Goal: Task Accomplishment & Management: Use online tool/utility

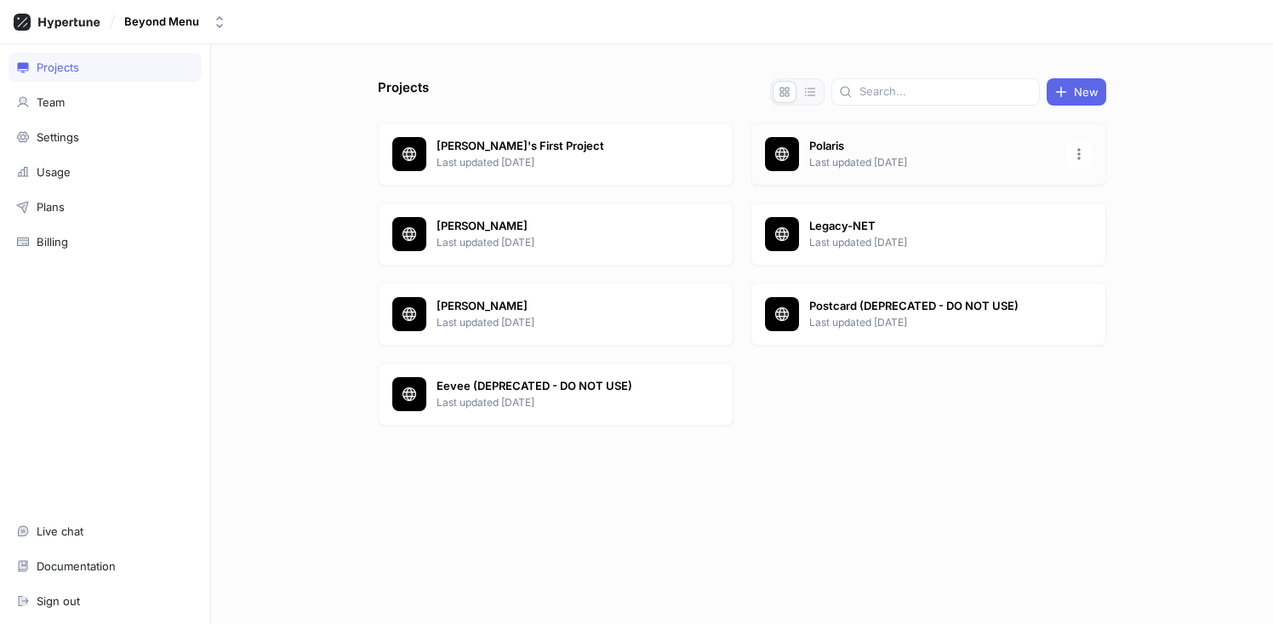
click at [922, 135] on div "Polaris Last updated [DATE]" at bounding box center [929, 154] width 356 height 63
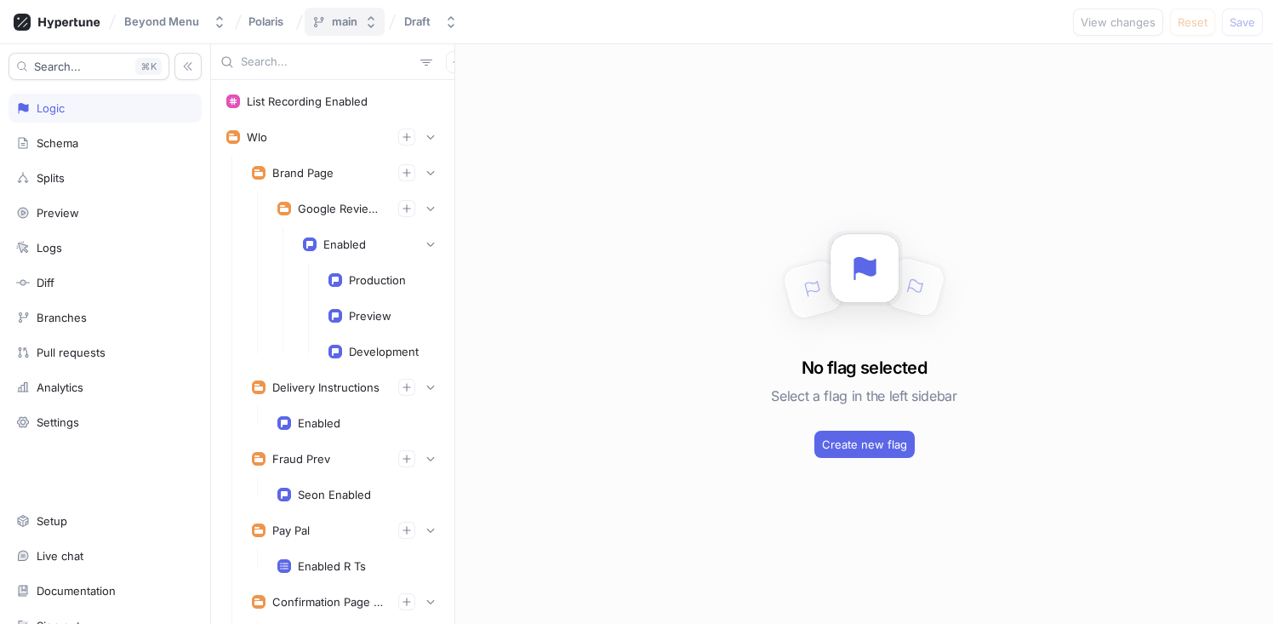
click at [370, 26] on icon "button" at bounding box center [371, 22] width 7 height 12
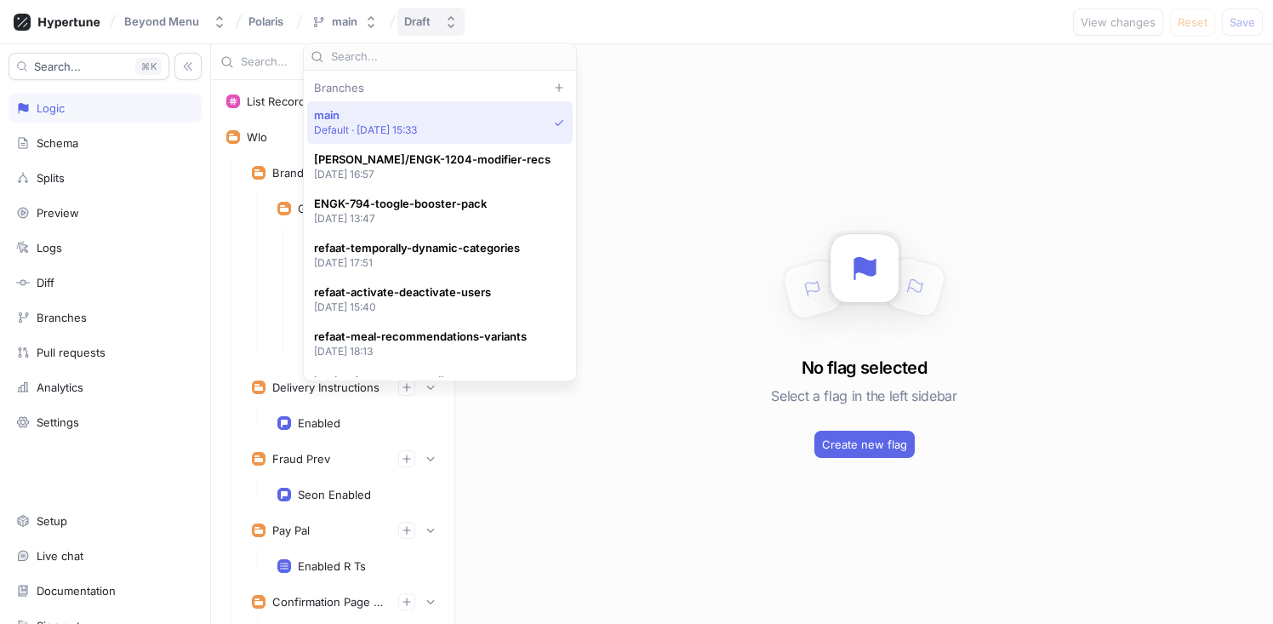
click at [410, 21] on div "Draft" at bounding box center [417, 21] width 26 height 14
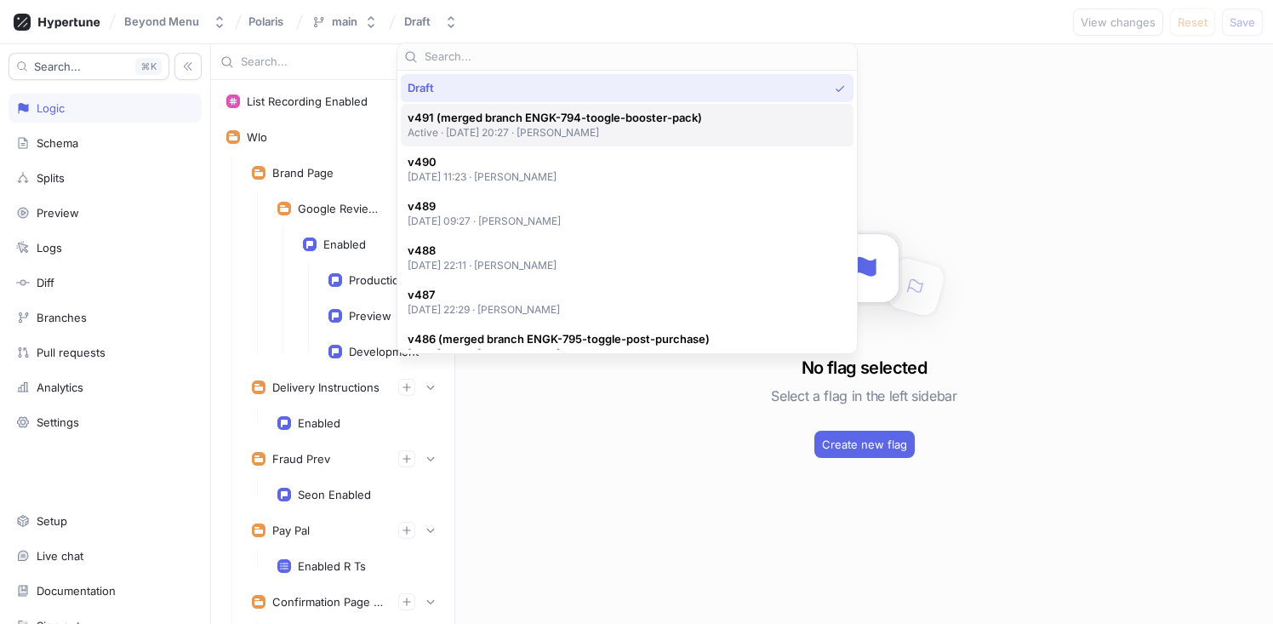
click at [450, 106] on div "v491 (merged branch ENGK-794-toogle-booster-pack) Active ‧ [DATE] 20:27 ‧ [PERS…" at bounding box center [627, 125] width 453 height 43
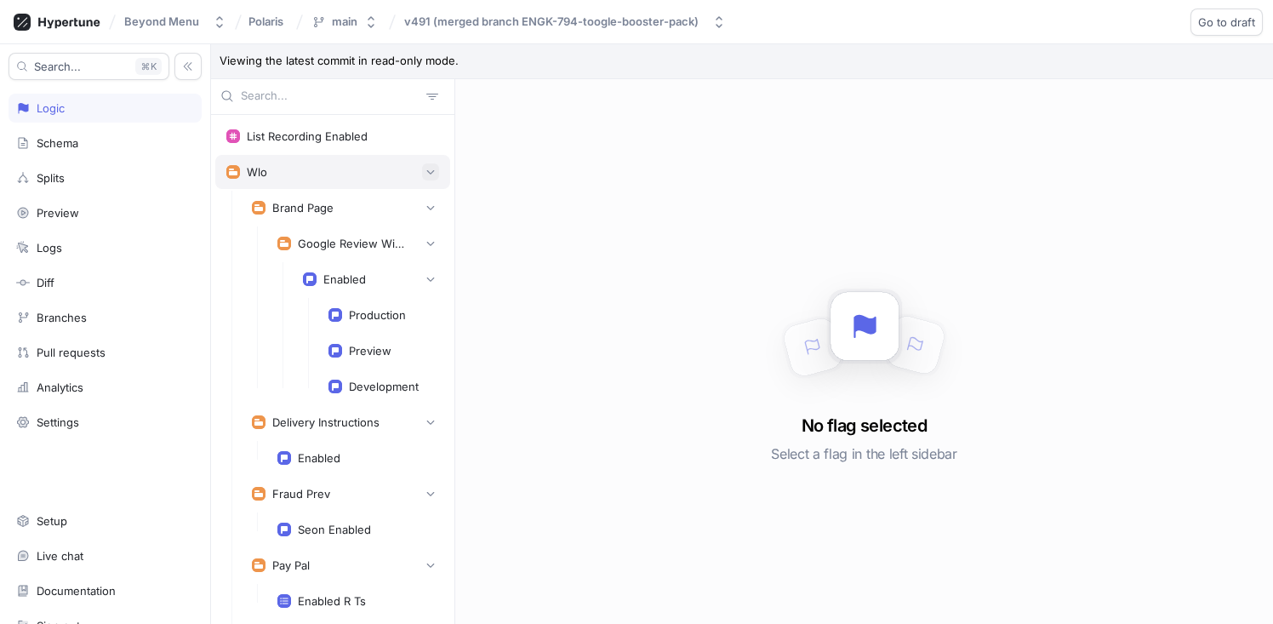
click at [426, 174] on icon "button" at bounding box center [431, 172] width 10 height 10
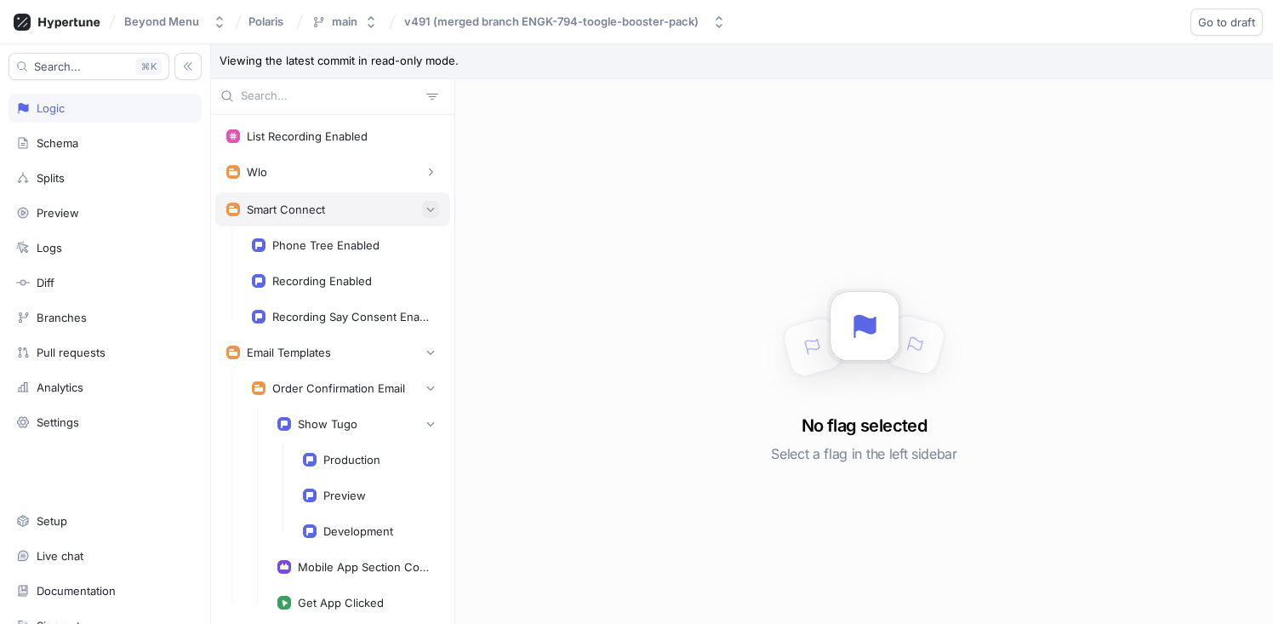
click at [426, 212] on icon "button" at bounding box center [431, 209] width 10 height 10
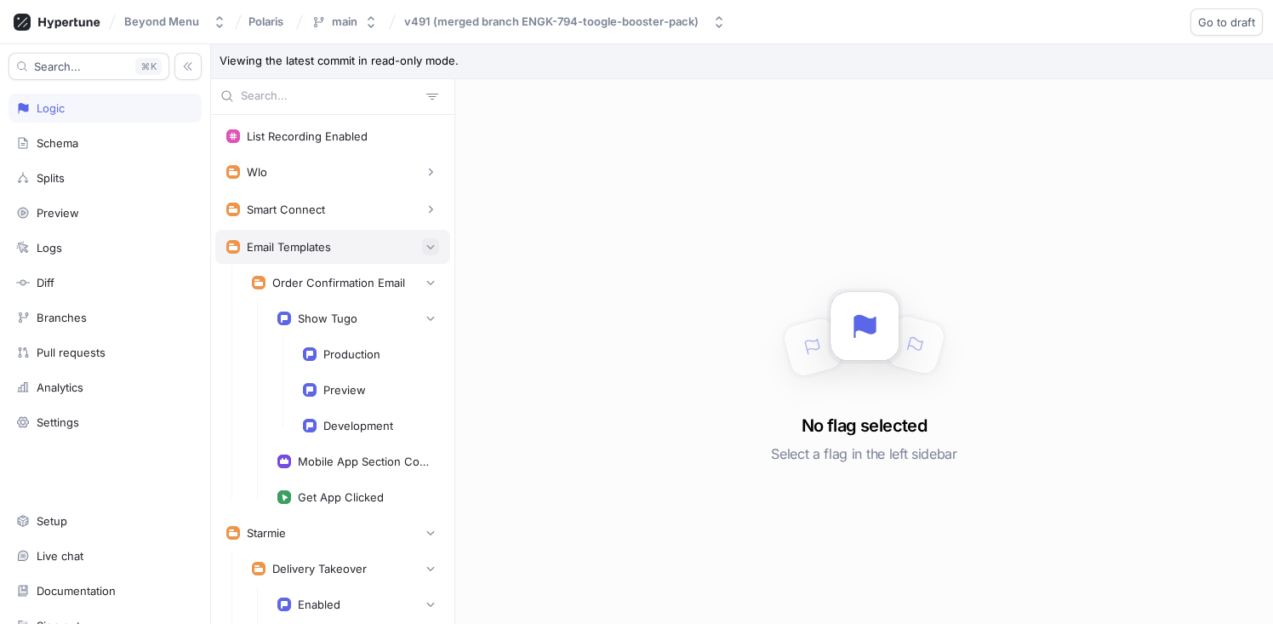
click at [426, 245] on icon "button" at bounding box center [431, 247] width 10 height 10
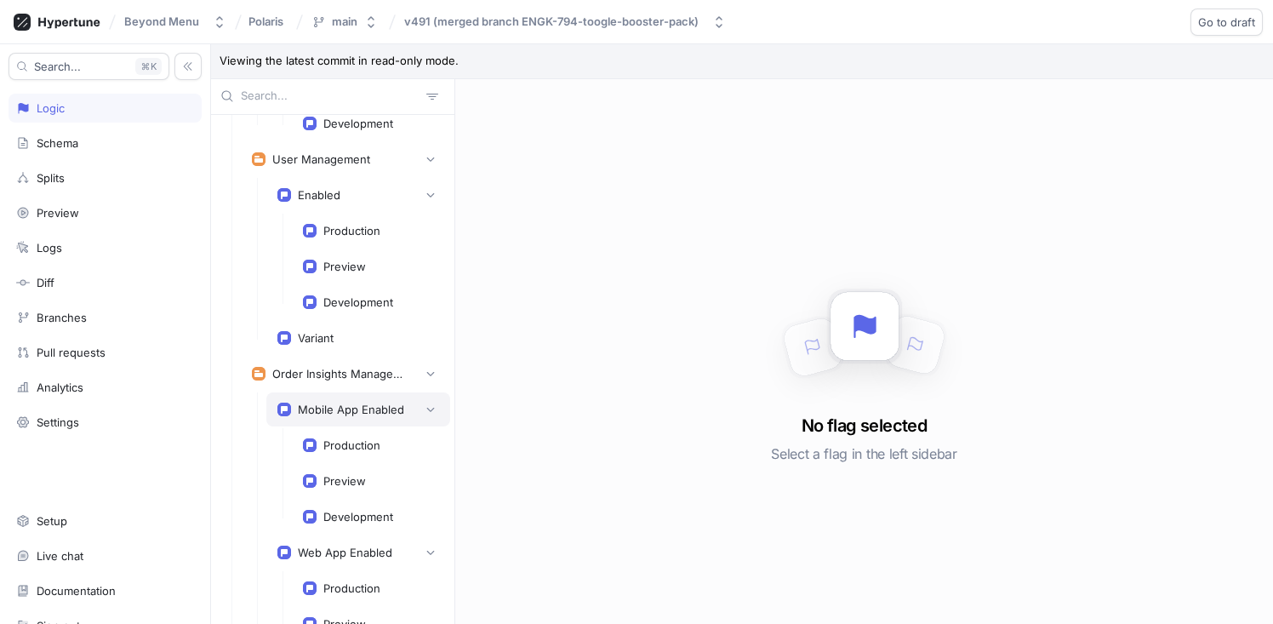
scroll to position [1431, 0]
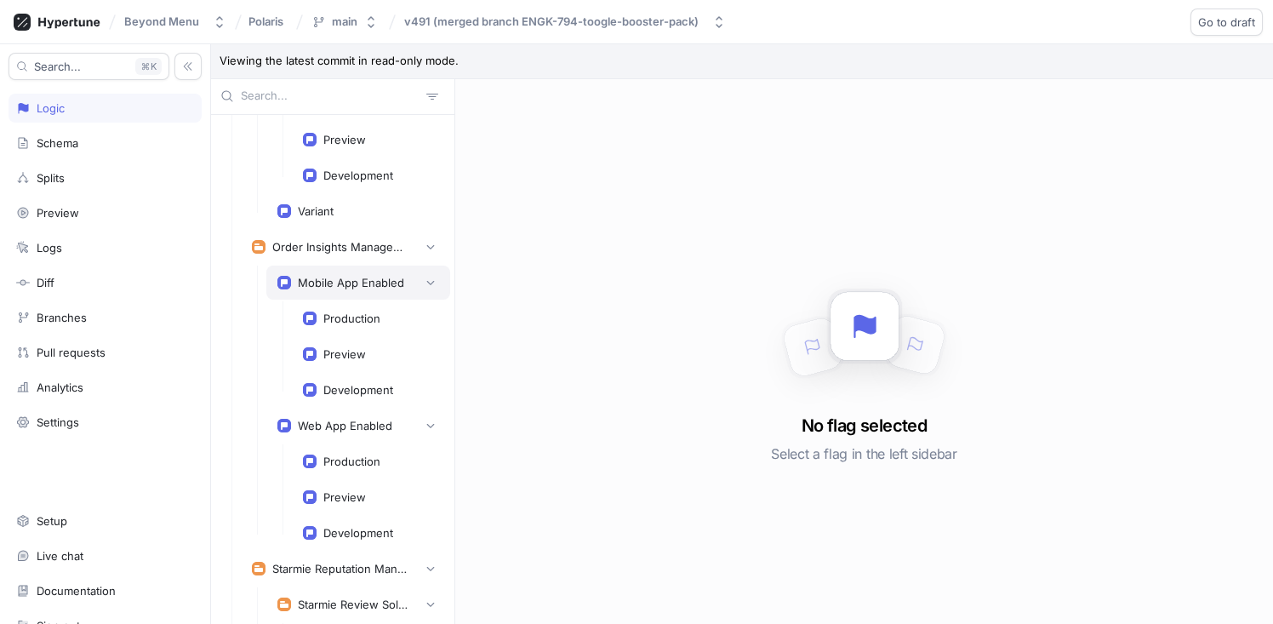
click at [356, 283] on div "Mobile App Enabled" at bounding box center [351, 283] width 106 height 14
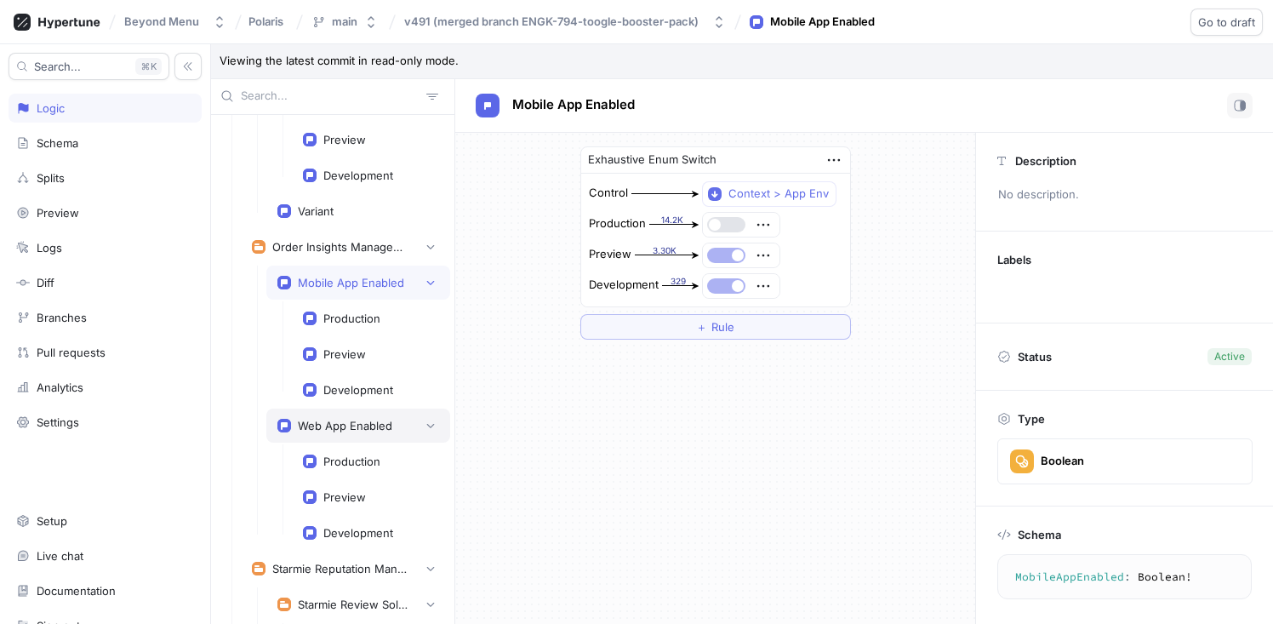
click at [346, 429] on div "Web App Enabled" at bounding box center [345, 426] width 94 height 14
click at [340, 279] on div "Mobile App Enabled" at bounding box center [351, 283] width 106 height 14
click at [334, 421] on div "Web App Enabled" at bounding box center [345, 426] width 94 height 14
type textarea "WebAppEnabled: Boolean!"
